Goal: Task Accomplishment & Management: Use online tool/utility

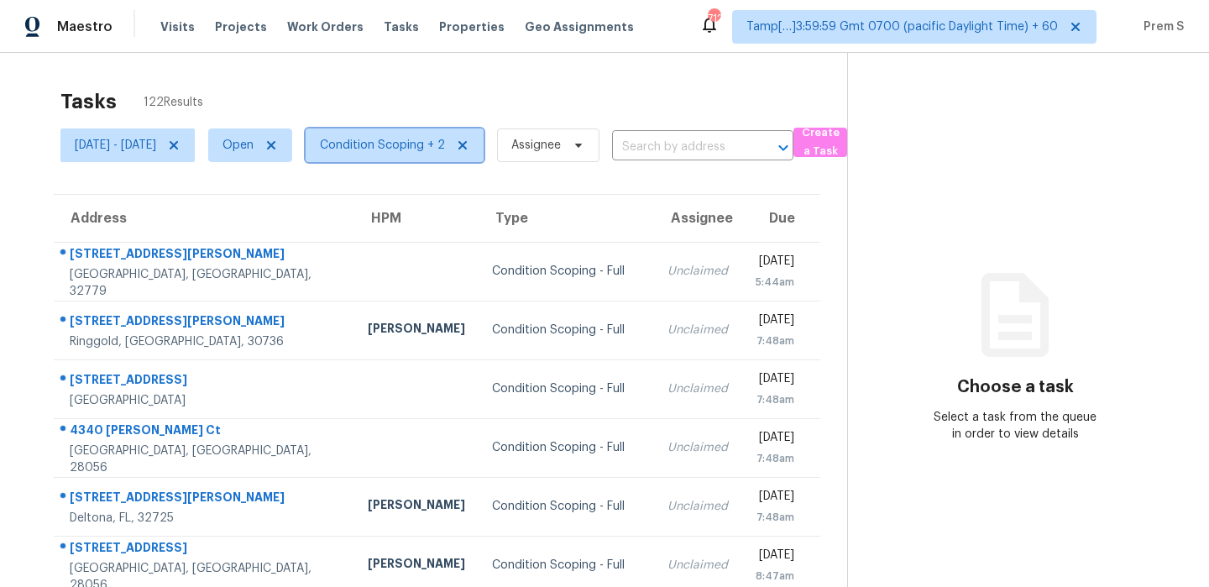
click at [445, 139] on span "Condition Scoping + 2" at bounding box center [382, 145] width 125 height 17
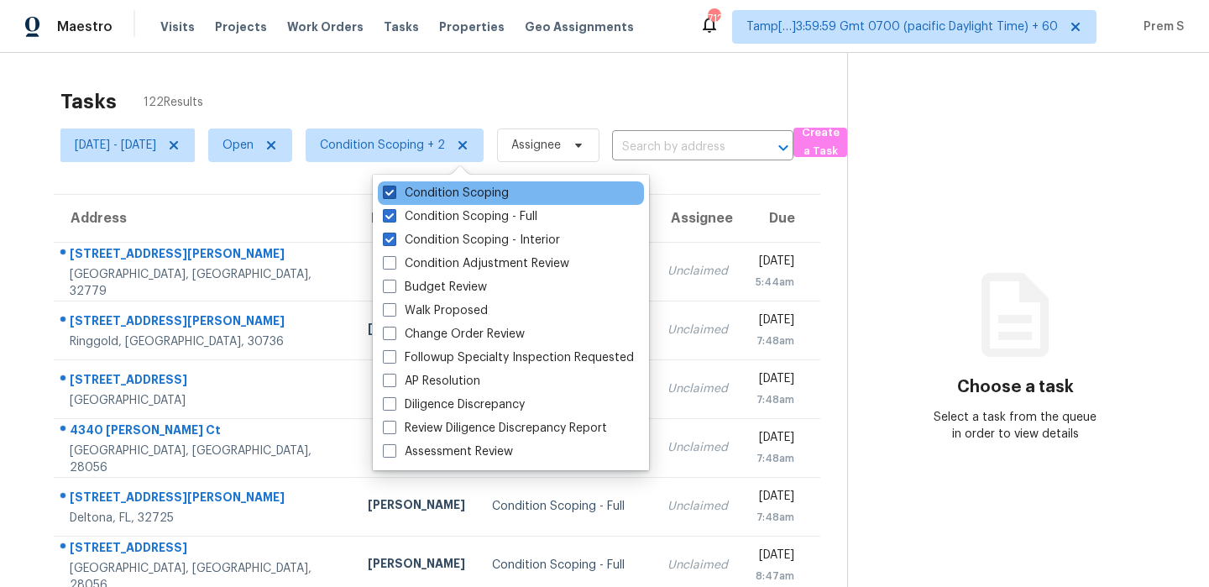
click at [466, 197] on label "Condition Scoping" at bounding box center [446, 193] width 126 height 17
click at [394, 196] on input "Condition Scoping" at bounding box center [388, 190] width 11 height 11
checkbox input "false"
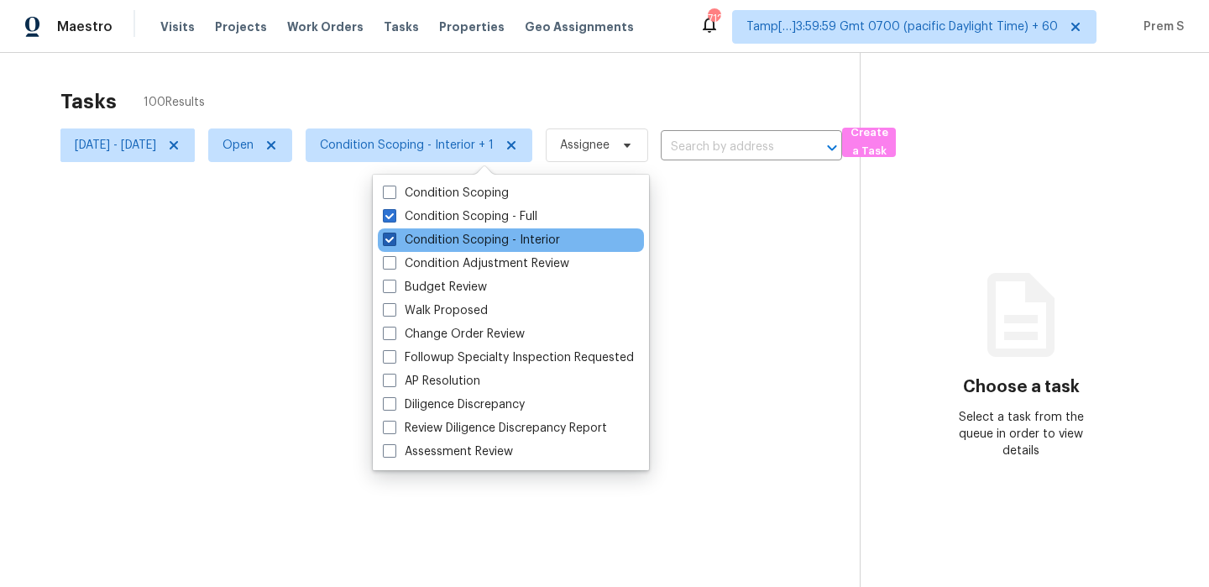
click at [454, 238] on label "Condition Scoping - Interior" at bounding box center [471, 240] width 177 height 17
click at [394, 238] on input "Condition Scoping - Interior" at bounding box center [388, 237] width 11 height 11
checkbox input "false"
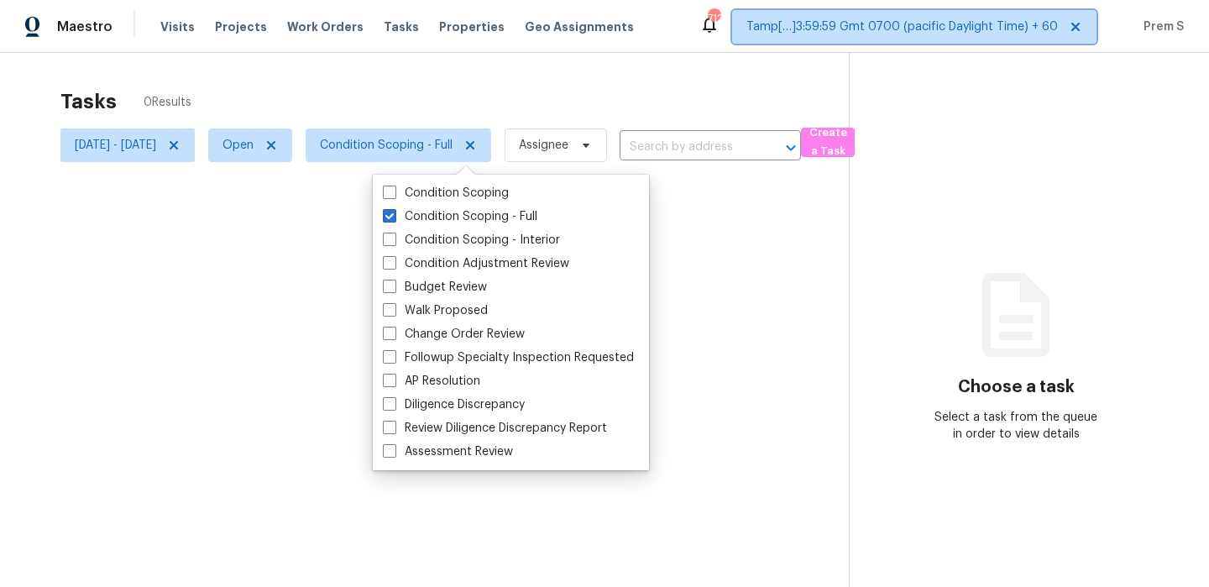
click at [1002, 33] on span "Tamp[…]3:59:59 Gmt 0700 (pacific Daylight Time) + 60" at bounding box center [903, 26] width 312 height 17
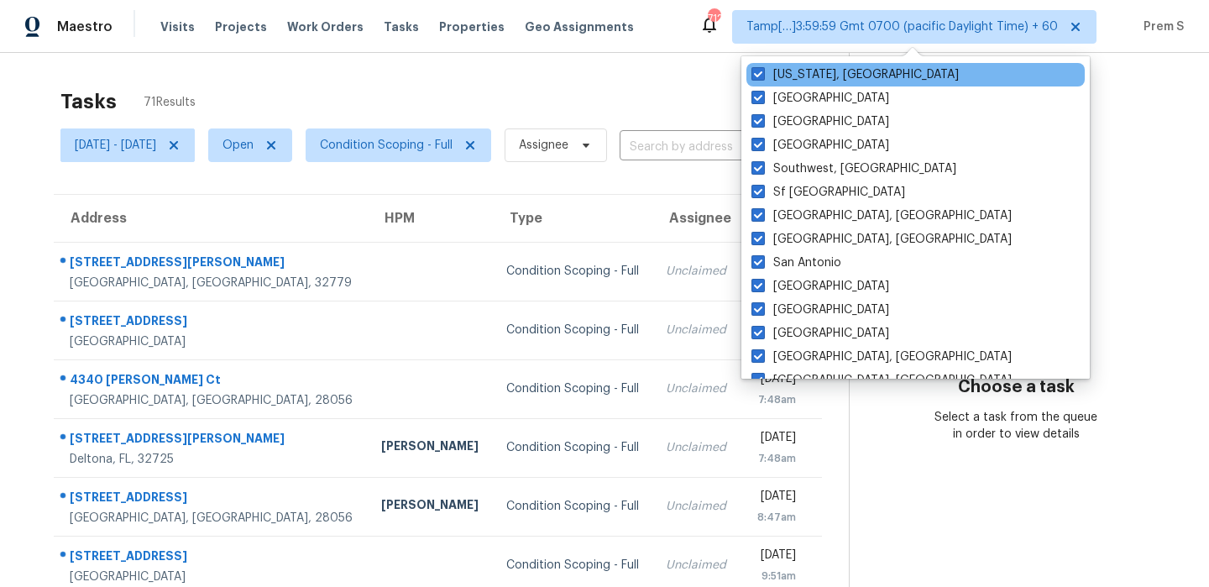
click at [832, 84] on div "Washington, DC" at bounding box center [916, 75] width 338 height 24
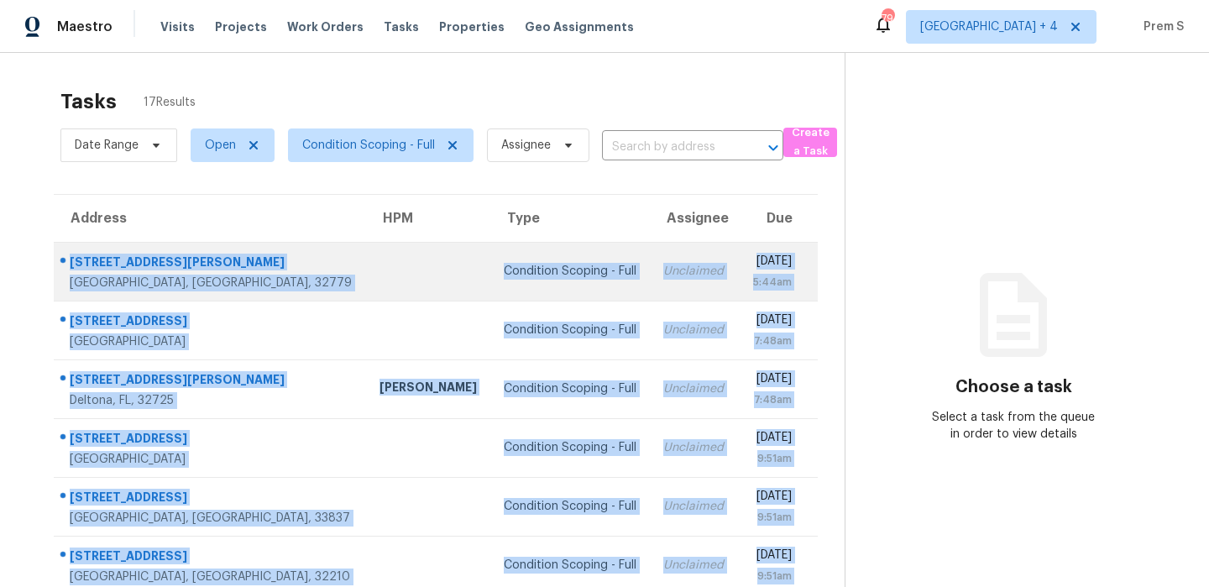
drag, startPoint x: 802, startPoint y: 525, endPoint x: 72, endPoint y: 257, distance: 777.4
click at [72, 257] on tbody "[STREET_ADDRESS][PERSON_NAME] Condition Scoping - Full Unclaimed [DATE] 5:44am …" at bounding box center [436, 536] width 764 height 588
copy tbody "[STREET_ADDRESS][PERSON_NAME] Condition Scoping - Full Unclaimed [DATE] 5:44am …"
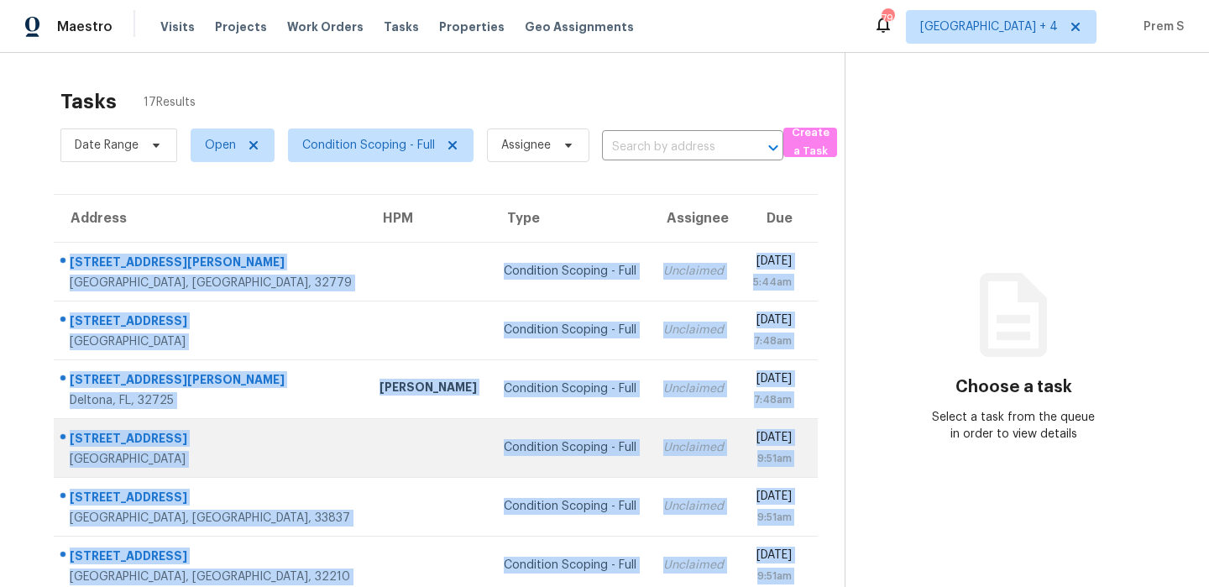
scroll to position [287, 0]
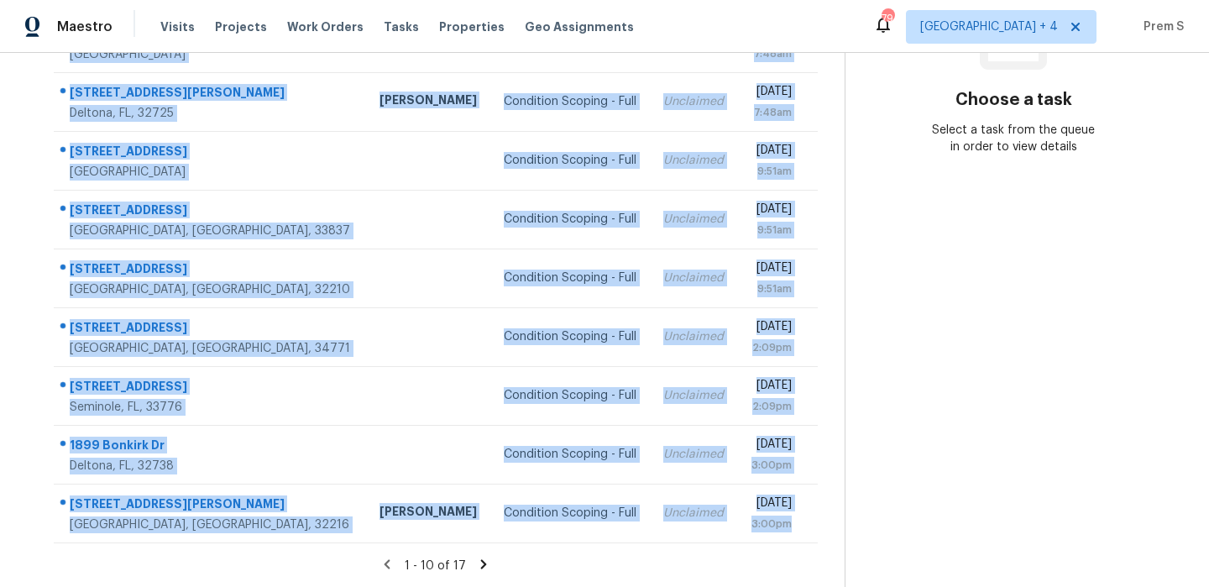
click at [481, 561] on icon at bounding box center [484, 563] width 6 height 9
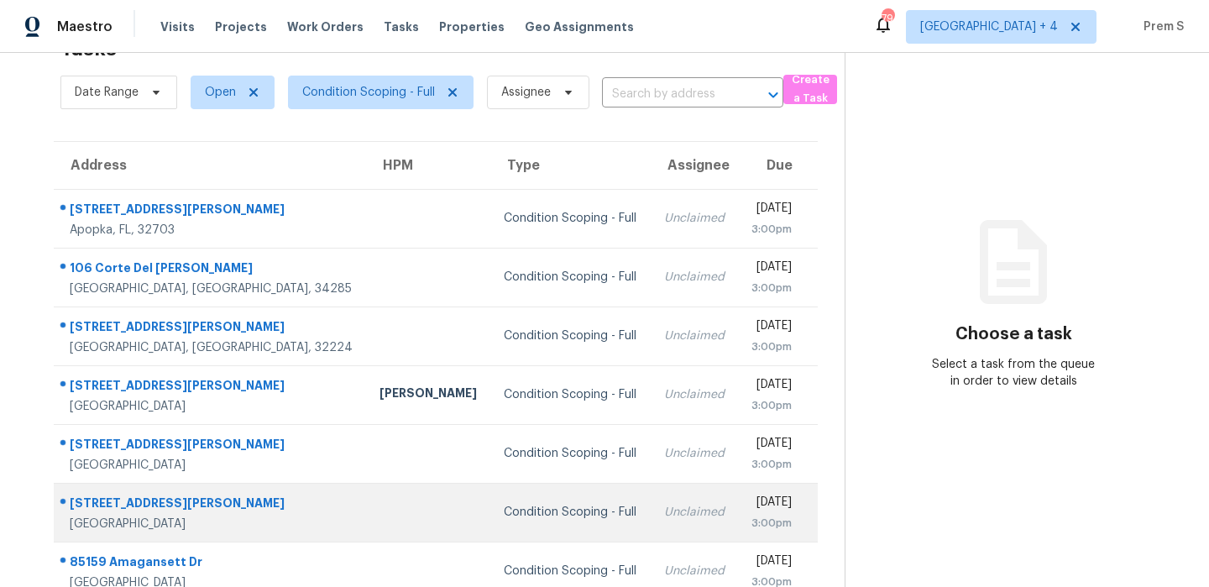
scroll to position [111, 0]
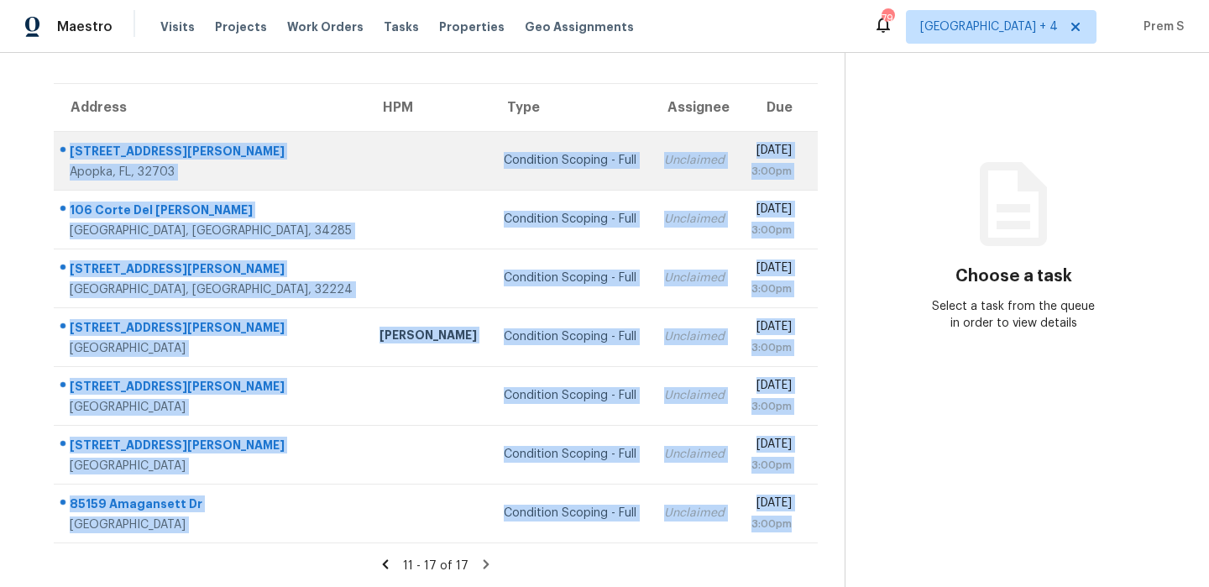
drag, startPoint x: 798, startPoint y: 525, endPoint x: 70, endPoint y: 149, distance: 819.2
click at [70, 149] on tbody "[STREET_ADDRESS][PERSON_NAME] Condition Scoping - Full Unclaimed [DATE] 3:00pm …" at bounding box center [436, 336] width 764 height 411
copy tbody "[STREET_ADDRESS][PERSON_NAME] Condition Scoping - Full Unclaimed [DATE] 3:00pm …"
